Goal: Information Seeking & Learning: Find specific fact

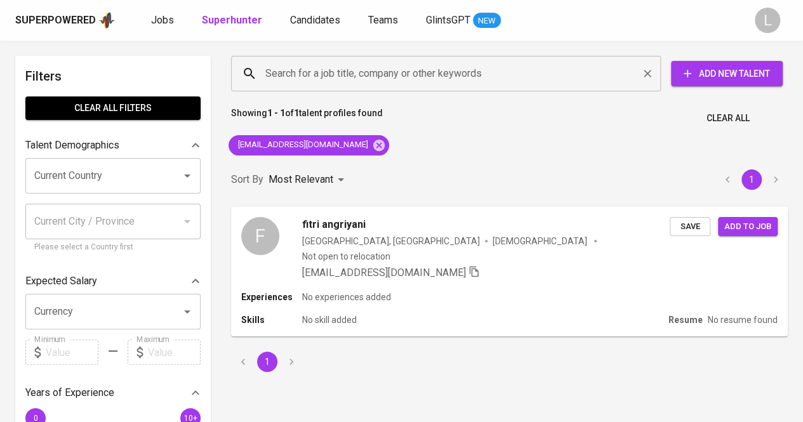
click at [381, 89] on div "Search for a job title, company or other keywords" at bounding box center [446, 74] width 430 height 36
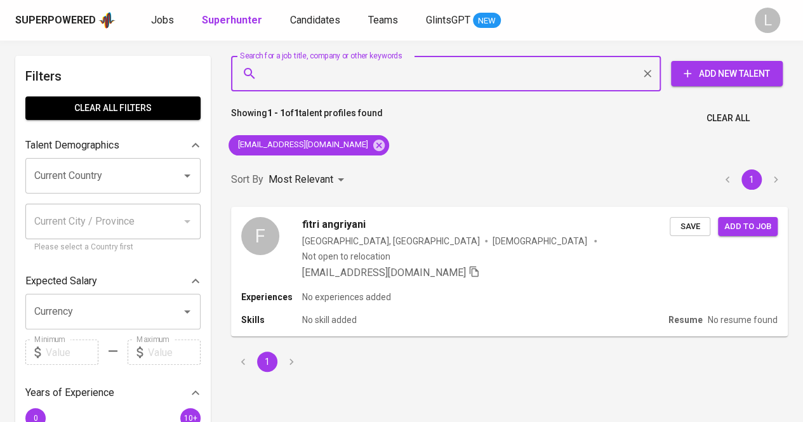
paste input "[EMAIL_ADDRESS][DOMAIN_NAME]"
type input "[EMAIL_ADDRESS][DOMAIN_NAME]"
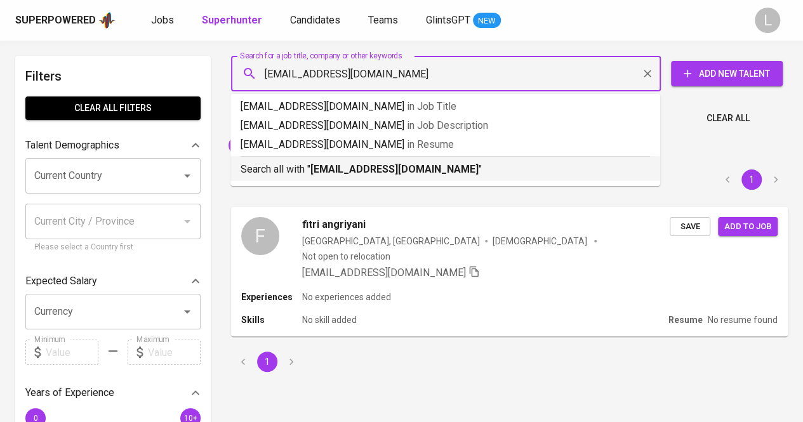
click at [385, 164] on b "[EMAIL_ADDRESS][DOMAIN_NAME]" at bounding box center [395, 169] width 168 height 12
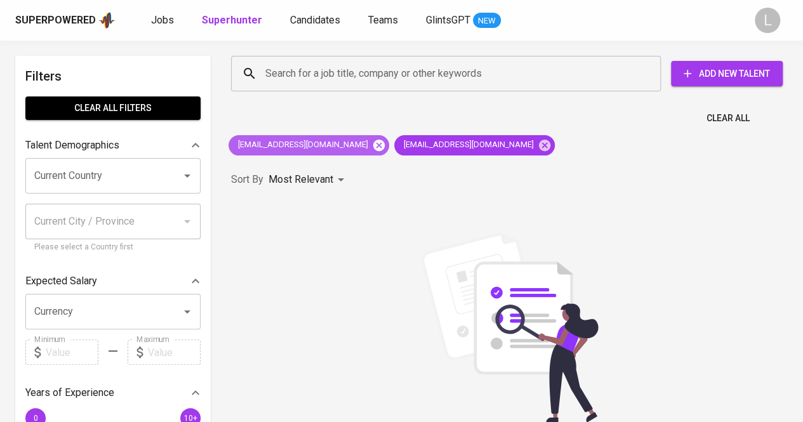
click at [373, 147] on icon at bounding box center [378, 144] width 11 height 11
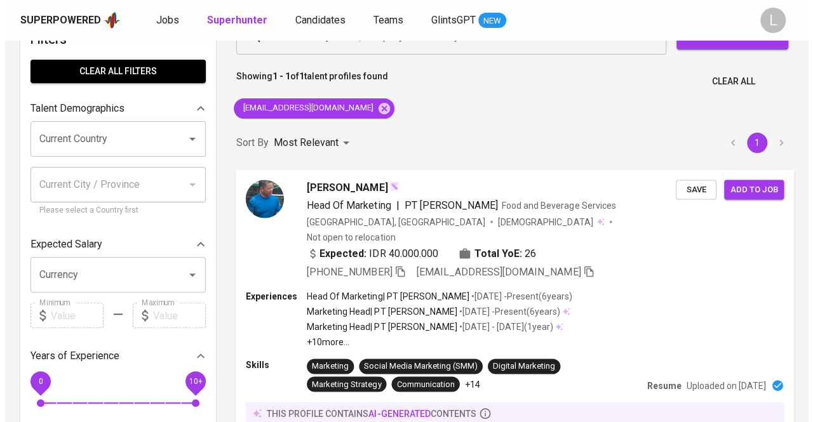
scroll to position [64, 0]
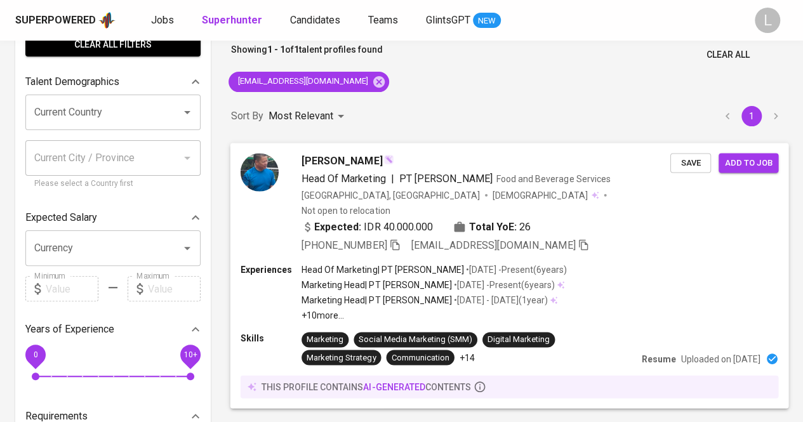
click at [326, 156] on span "[PERSON_NAME]" at bounding box center [342, 160] width 81 height 15
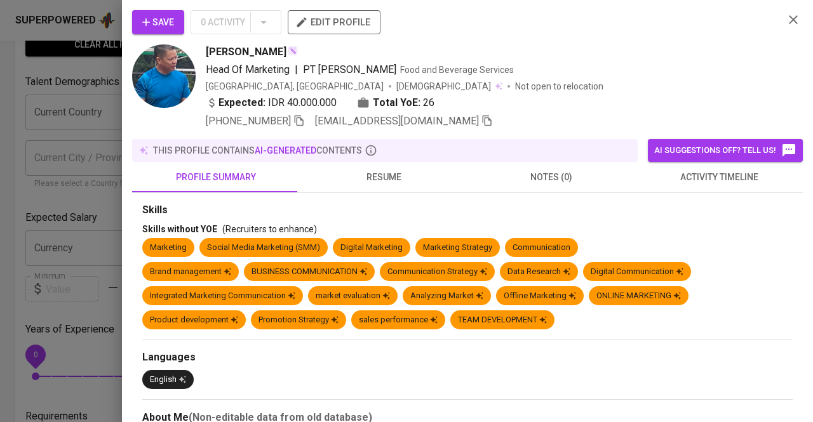
click at [382, 171] on span "resume" at bounding box center [383, 178] width 152 height 16
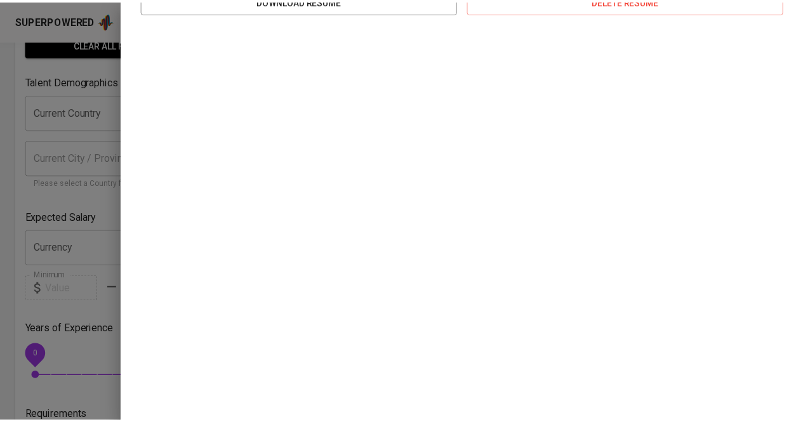
scroll to position [1, 0]
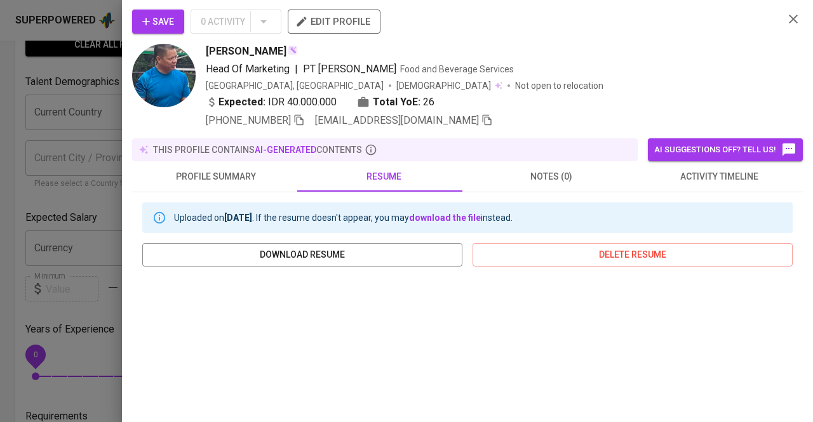
click at [80, 117] on div at bounding box center [406, 211] width 813 height 422
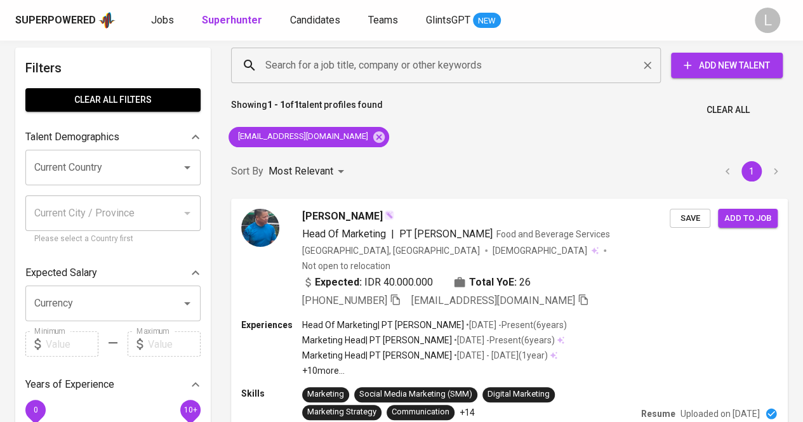
scroll to position [0, 0]
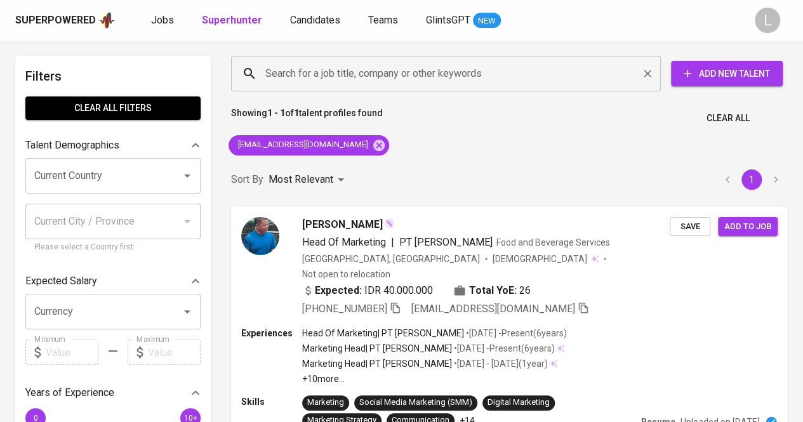
click at [422, 78] on input "Search for a job title, company or other keywords" at bounding box center [449, 74] width 374 height 24
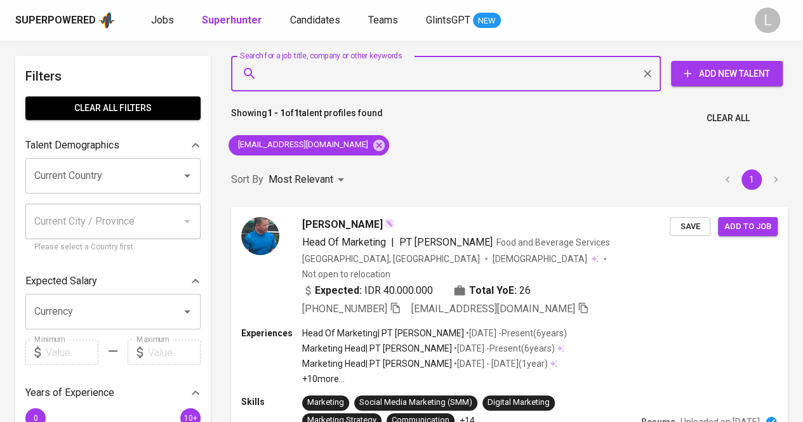
paste input "[EMAIL_ADDRESS][DOMAIN_NAME]"
type input "[EMAIL_ADDRESS][DOMAIN_NAME]"
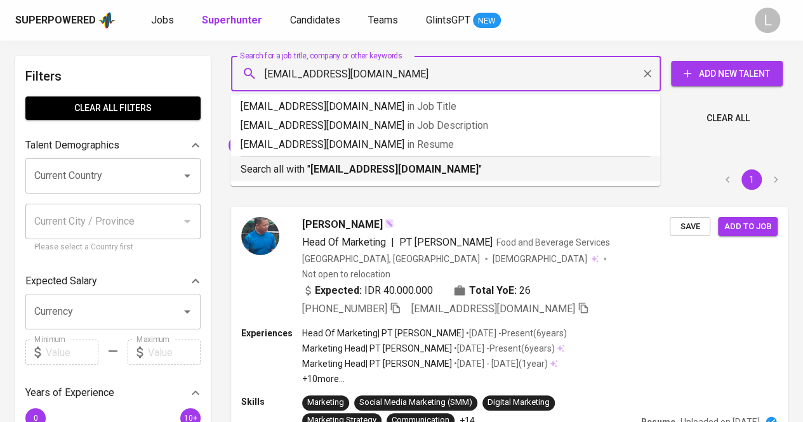
click at [409, 172] on b "[EMAIL_ADDRESS][DOMAIN_NAME]" at bounding box center [395, 169] width 168 height 12
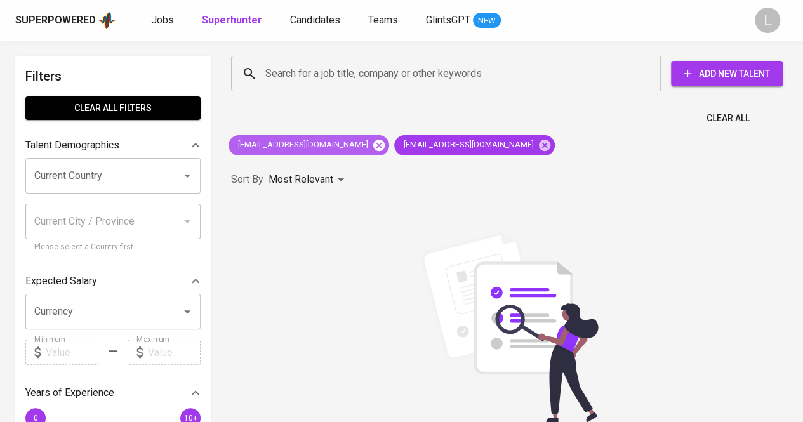
click at [373, 144] on icon at bounding box center [378, 144] width 11 height 11
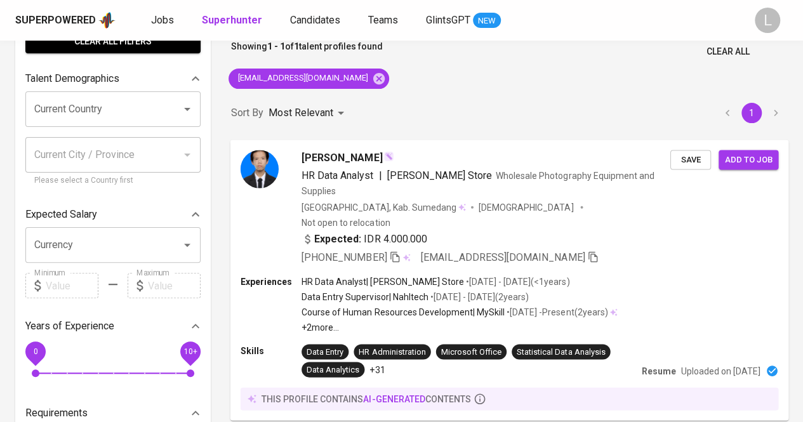
scroll to position [127, 0]
